Goal: Transaction & Acquisition: Book appointment/travel/reservation

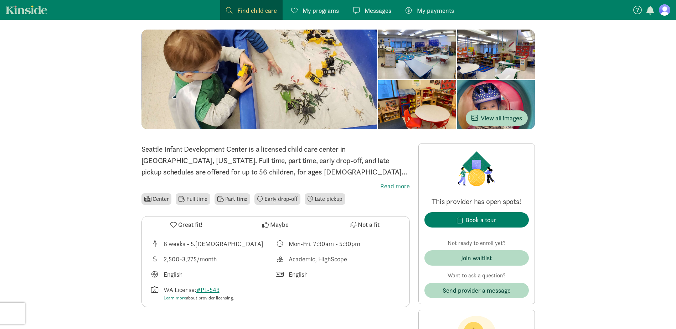
scroll to position [36, 0]
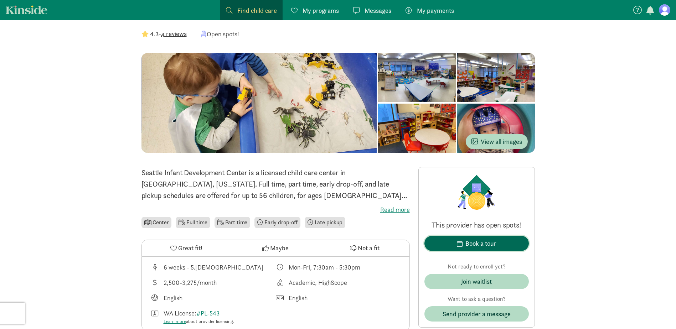
click at [431, 244] on span "Book a tour" at bounding box center [476, 244] width 93 height 10
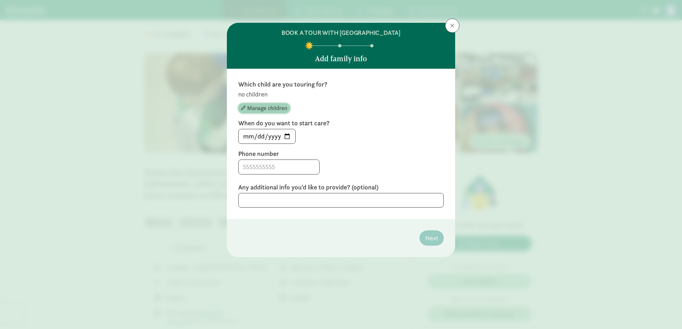
click at [255, 109] on span "Manage children" at bounding box center [267, 108] width 40 height 9
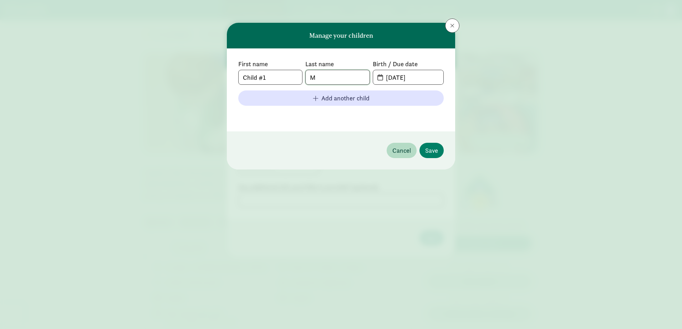
drag, startPoint x: 321, startPoint y: 80, endPoint x: 298, endPoint y: 79, distance: 22.8
click at [298, 79] on div "First name Child #1 Last name M Birth / Due date [DATE]" at bounding box center [340, 72] width 205 height 25
type input "[PERSON_NAME]"
click at [421, 82] on input "[DATE]" at bounding box center [413, 77] width 62 height 14
drag, startPoint x: 413, startPoint y: 77, endPoint x: 418, endPoint y: 78, distance: 4.4
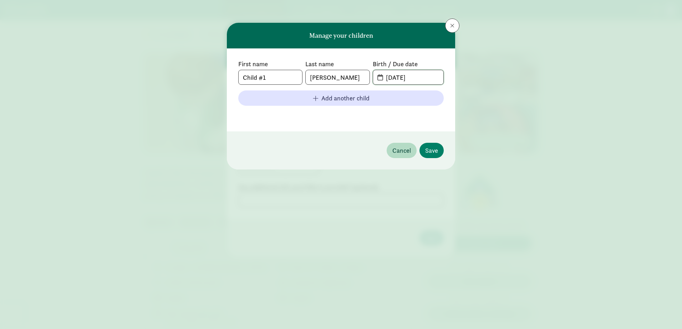
click at [418, 78] on input "[DATE]" at bounding box center [413, 77] width 62 height 14
drag, startPoint x: 390, startPoint y: 78, endPoint x: 393, endPoint y: 80, distance: 3.9
click at [393, 80] on input "[DATE]" at bounding box center [413, 77] width 62 height 14
drag, startPoint x: 400, startPoint y: 77, endPoint x: 396, endPoint y: 78, distance: 4.0
click at [396, 78] on input "[DATE]" at bounding box center [413, 77] width 62 height 14
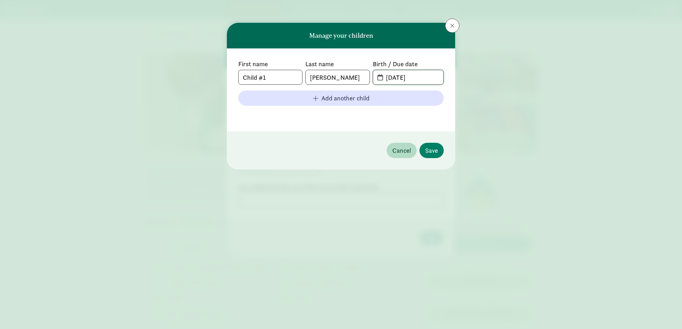
type input "[DATE]"
click at [308, 128] on div "First name Child #1 Last name [PERSON_NAME] Birth / Due date [DATE] Add another…" at bounding box center [341, 89] width 228 height 83
drag, startPoint x: 281, startPoint y: 75, endPoint x: 193, endPoint y: 74, distance: 87.4
click at [193, 73] on div "Manage your children First name Child #1 Last name [PERSON_NAME] Birth / Due da…" at bounding box center [341, 164] width 682 height 329
type input "Karina"
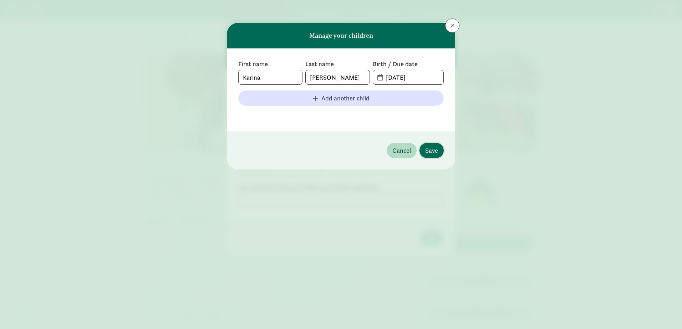
click at [431, 152] on span "Save" at bounding box center [431, 151] width 13 height 10
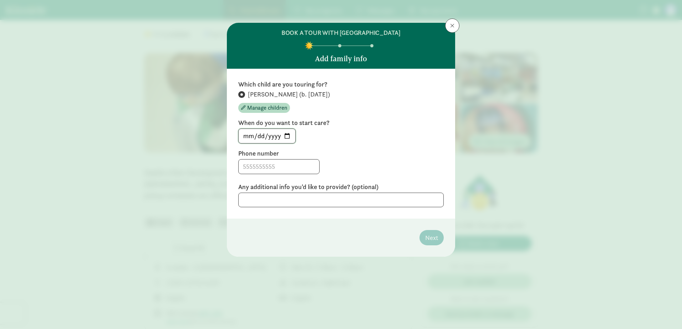
click at [271, 140] on input "[DATE]" at bounding box center [267, 136] width 57 height 14
click at [287, 140] on input "[DATE]" at bounding box center [267, 136] width 57 height 14
click at [288, 138] on input "[DATE]" at bounding box center [267, 136] width 57 height 14
type input "[DATE]"
click at [259, 167] on input at bounding box center [279, 167] width 81 height 14
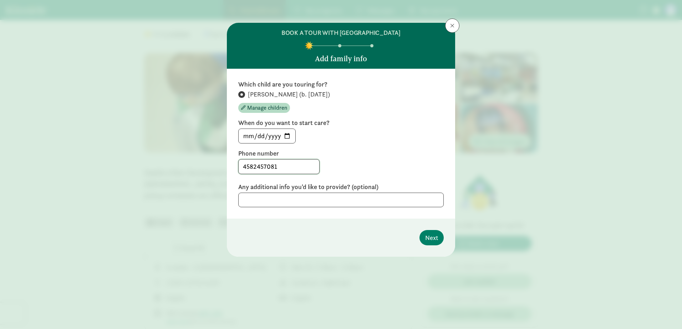
type input "4582457081"
click at [276, 140] on input "[DATE]" at bounding box center [267, 136] width 57 height 14
click at [426, 161] on div "4582457081" at bounding box center [340, 166] width 205 height 15
click at [286, 137] on input "[DATE]" at bounding box center [267, 136] width 57 height 14
type input "[DATE]"
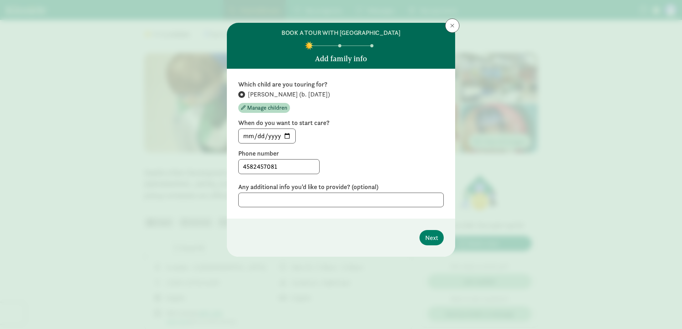
drag, startPoint x: 387, startPoint y: 146, endPoint x: 385, endPoint y: 151, distance: 5.0
click at [387, 147] on div "Which child are you touring for? [PERSON_NAME] (b. [DATE]) Manage children When…" at bounding box center [340, 143] width 205 height 127
click at [428, 237] on span "Next" at bounding box center [431, 238] width 13 height 10
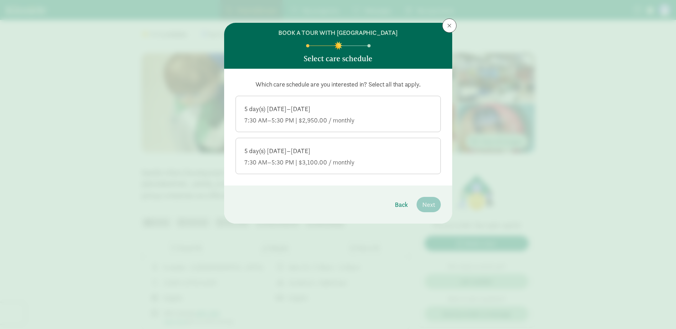
click at [280, 125] on label "5 day(s) [DATE]–[DATE] 7:30 AM–5:30 PM | $2,950.00 / monthly" at bounding box center [338, 113] width 205 height 34
click at [0, 0] on input "5 day(s) [DATE]–[DATE] 7:30 AM–5:30 PM | $2,950.00 / monthly" at bounding box center [0, 0] width 0 height 0
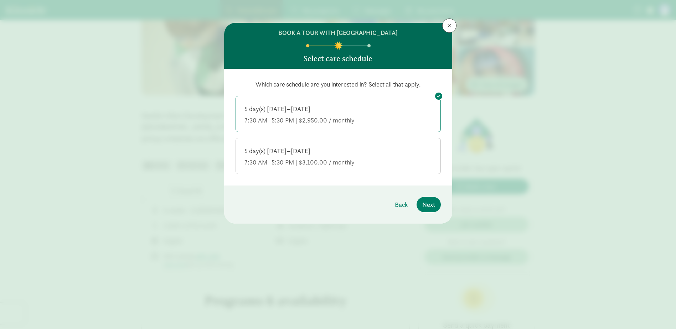
scroll to position [71, 0]
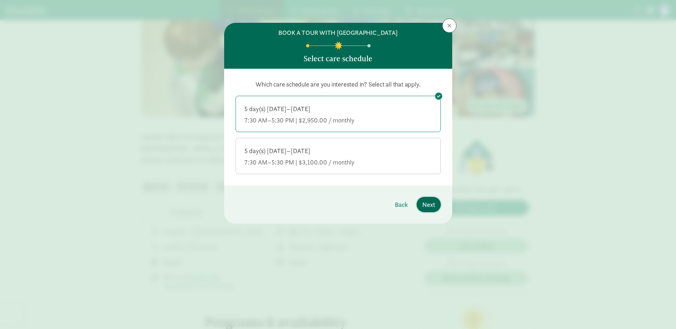
click at [438, 205] on button "Next" at bounding box center [429, 204] width 24 height 15
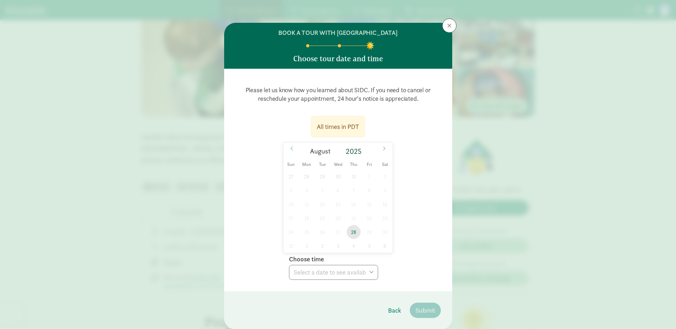
click at [357, 233] on span "28" at bounding box center [354, 232] width 14 height 14
click at [321, 270] on select "Choose time 10:00 AM" at bounding box center [333, 272] width 89 height 15
select select "[DATE]T10:00:00.000-07:00"
click at [289, 265] on select "Choose time 10:00 AM" at bounding box center [333, 272] width 89 height 15
click at [287, 144] on span at bounding box center [291, 149] width 11 height 12
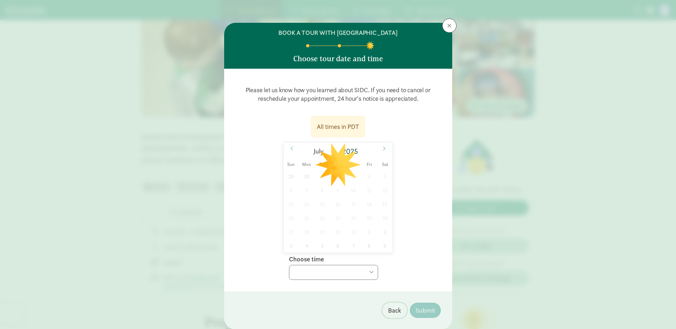
click at [398, 314] on span "Back" at bounding box center [394, 311] width 13 height 10
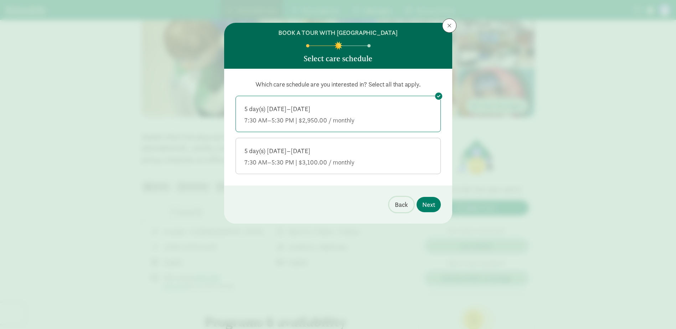
click at [403, 204] on span "Back" at bounding box center [401, 205] width 13 height 10
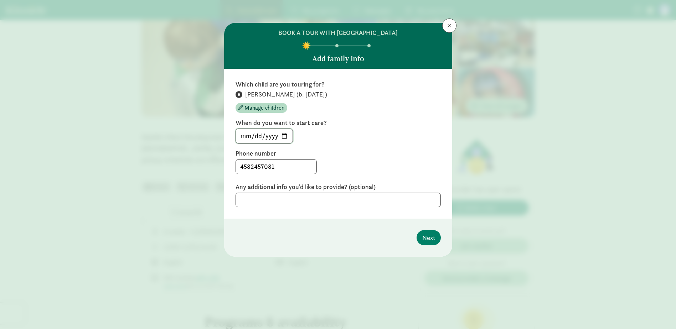
click at [258, 139] on input "[DATE]" at bounding box center [264, 136] width 57 height 14
type input "[DATE]"
click at [367, 151] on label "Phone number" at bounding box center [338, 153] width 205 height 9
click at [423, 243] on span "Next" at bounding box center [429, 238] width 13 height 10
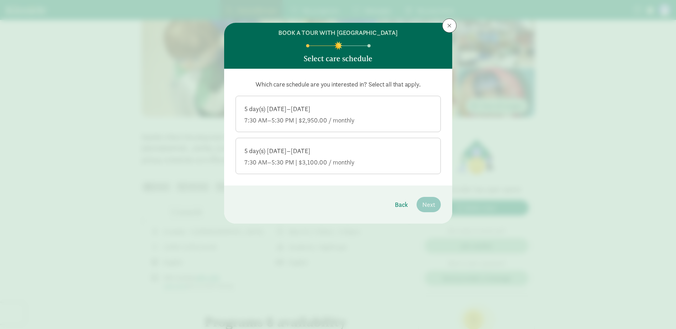
click at [315, 120] on div "7:30 AM–5:30 PM | $2,950.00 / monthly" at bounding box center [339, 120] width 188 height 9
click at [0, 0] on input "5 day(s) [DATE]–[DATE] 7:30 AM–5:30 PM | $2,950.00 / monthly" at bounding box center [0, 0] width 0 height 0
click at [430, 199] on button "Next" at bounding box center [429, 204] width 24 height 15
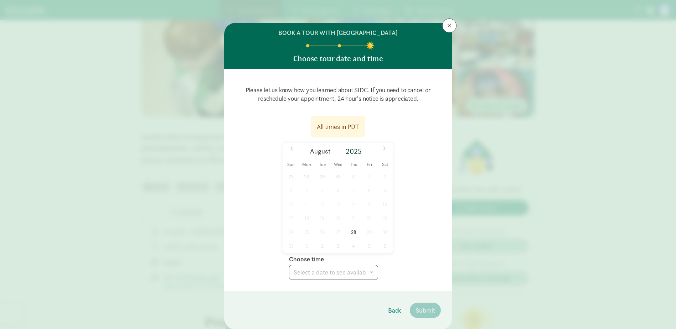
click at [329, 127] on div "All times in PDT" at bounding box center [338, 127] width 42 height 10
click at [287, 149] on span at bounding box center [291, 149] width 11 height 12
click at [374, 149] on div "[DATE]" at bounding box center [338, 151] width 82 height 12
click at [378, 149] on div "[DATE]" at bounding box center [338, 151] width 110 height 17
click at [382, 149] on icon at bounding box center [384, 148] width 4 height 5
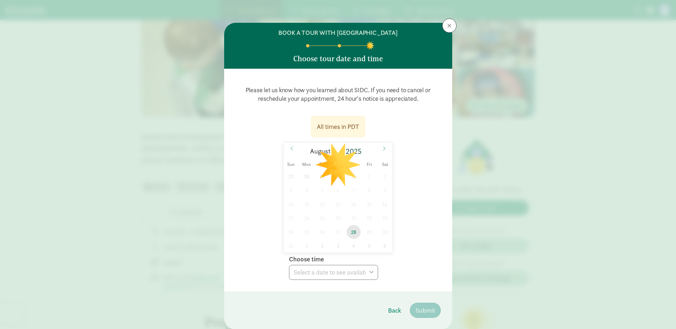
click at [351, 234] on span "28" at bounding box center [354, 232] width 14 height 14
click at [340, 274] on select "Choose time 10:00 AM" at bounding box center [333, 272] width 89 height 15
click at [382, 313] on div "Back Submit" at bounding box center [410, 310] width 61 height 15
click at [385, 313] on button "Back" at bounding box center [395, 310] width 25 height 15
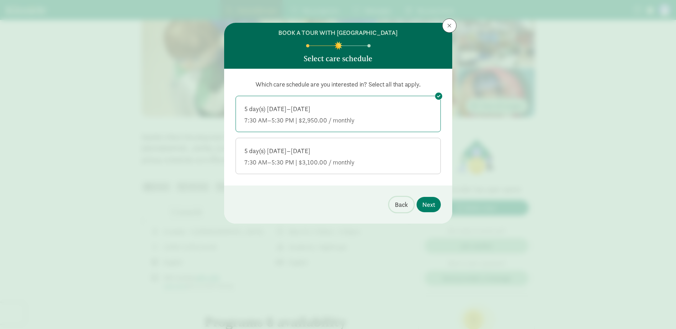
click at [400, 211] on button "Back" at bounding box center [401, 204] width 25 height 15
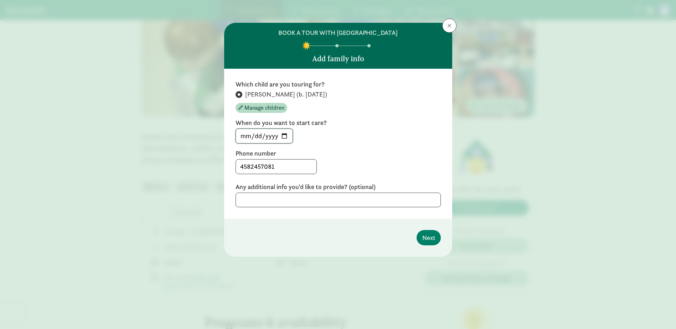
click at [261, 140] on input "[DATE]" at bounding box center [264, 136] width 57 height 14
click at [253, 137] on input "[DATE]" at bounding box center [264, 136] width 57 height 14
type input "[DATE]"
click at [367, 148] on div "Which child are you touring for? [PERSON_NAME] (b. [DATE]) Manage children When…" at bounding box center [338, 143] width 205 height 127
click at [433, 241] on span "Next" at bounding box center [429, 238] width 13 height 10
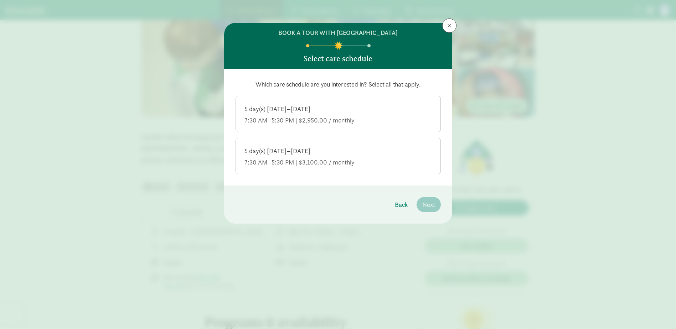
click at [394, 206] on div "Back Next" at bounding box center [414, 204] width 55 height 15
click at [363, 125] on label "5 day(s) [DATE]–[DATE] 7:30 AM–5:30 PM | $2,950.00 / monthly" at bounding box center [338, 113] width 205 height 34
click at [0, 0] on input "5 day(s) [DATE]–[DATE] 7:30 AM–5:30 PM | $2,950.00 / monthly" at bounding box center [0, 0] width 0 height 0
click at [425, 203] on span "Next" at bounding box center [429, 205] width 13 height 10
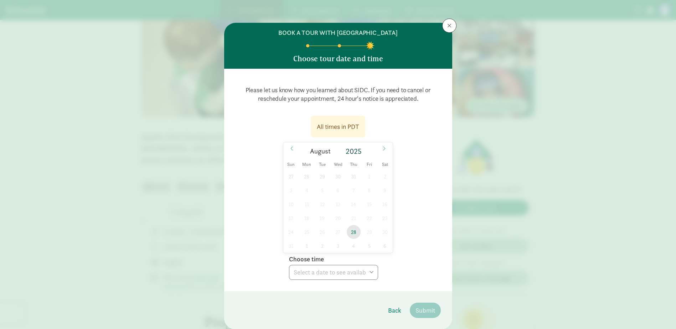
click at [352, 234] on span "28" at bounding box center [354, 232] width 14 height 14
click at [349, 273] on select "Choose time 10:00 AM" at bounding box center [333, 272] width 89 height 15
select select "[DATE]T10:00:00.000-07:00"
click at [289, 265] on select "Choose time 10:00 AM" at bounding box center [333, 272] width 89 height 15
click at [385, 149] on icon at bounding box center [384, 148] width 4 height 5
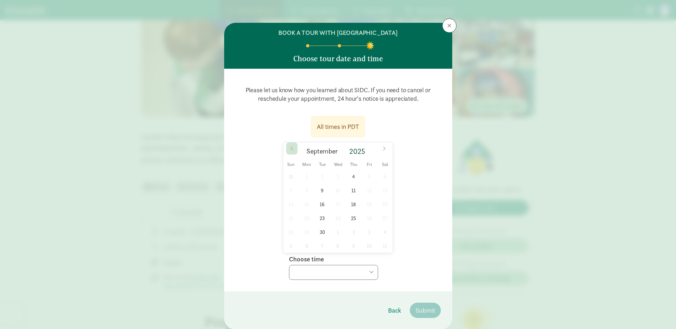
click at [290, 151] on icon at bounding box center [292, 148] width 4 height 5
click at [349, 231] on span "28" at bounding box center [354, 232] width 14 height 14
click at [324, 271] on select "Choose time 10:00 AM" at bounding box center [333, 272] width 89 height 15
select select "[DATE]T10:00:00.000-07:00"
click at [289, 265] on select "Choose time 10:00 AM" at bounding box center [333, 272] width 89 height 15
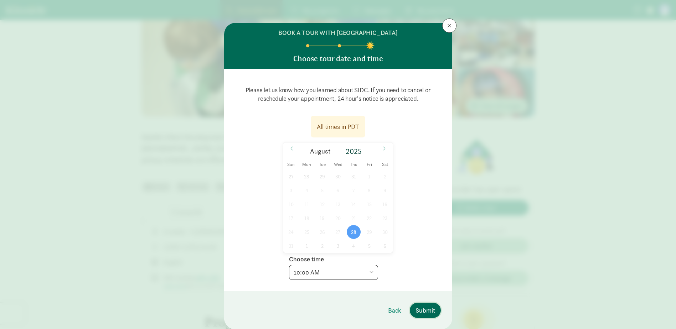
drag, startPoint x: 417, startPoint y: 310, endPoint x: 537, endPoint y: 305, distance: 120.3
click at [537, 305] on div "BOOK A TOUR WITH SEATTLE INFANT DEVELOPMENT CENTER Choose tour date and time Pl…" at bounding box center [338, 164] width 676 height 329
click at [426, 312] on span "Submit" at bounding box center [426, 311] width 20 height 10
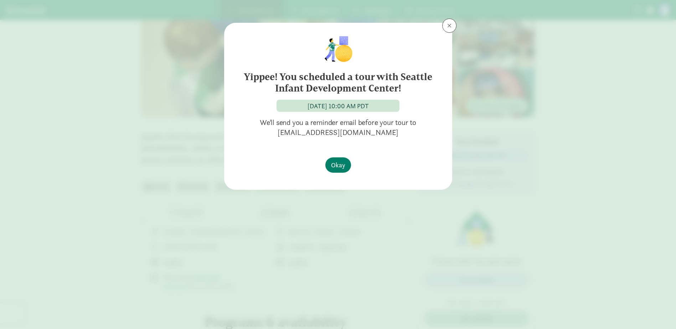
click at [104, 242] on div "Yippee! You scheduled a tour with Seattle Infant Development Center! [DATE] 10:…" at bounding box center [338, 164] width 676 height 329
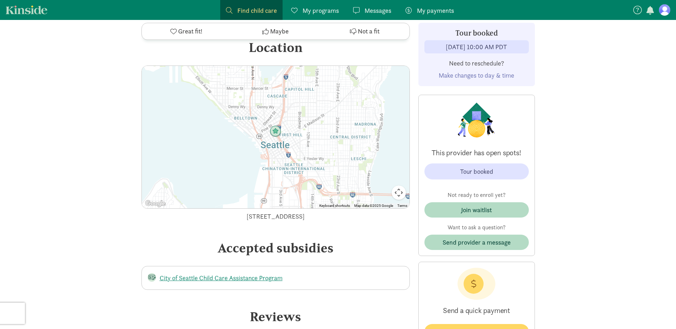
scroll to position [2389, 0]
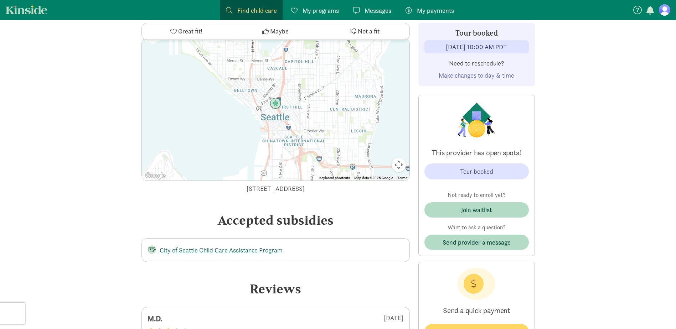
click at [228, 252] on link "City of Seattle Child Care Assistance Program" at bounding box center [221, 250] width 123 height 8
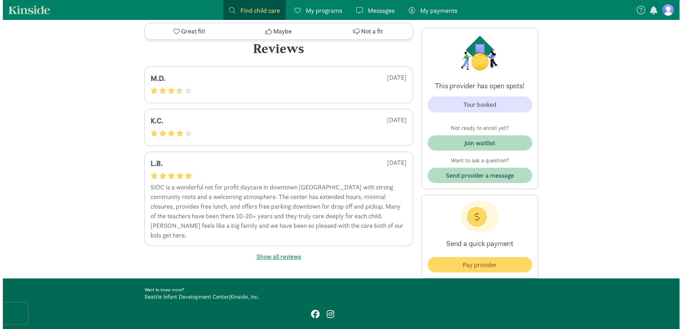
scroll to position [2662, 0]
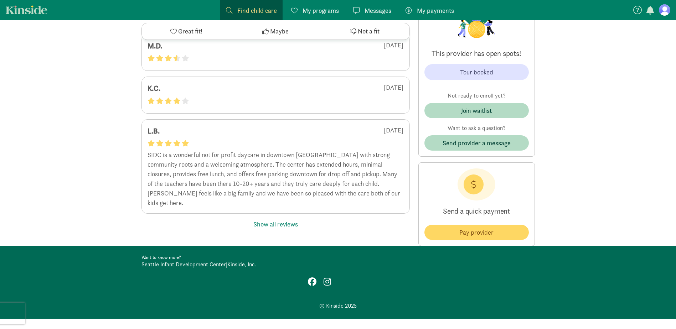
click at [282, 220] on button "Show all reviews" at bounding box center [276, 225] width 45 height 10
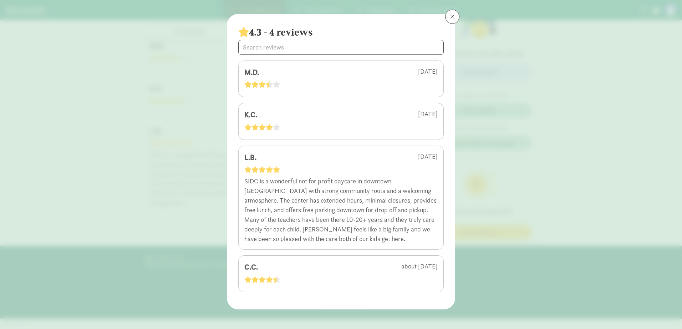
scroll to position [12, 0]
